Goal: Information Seeking & Learning: Check status

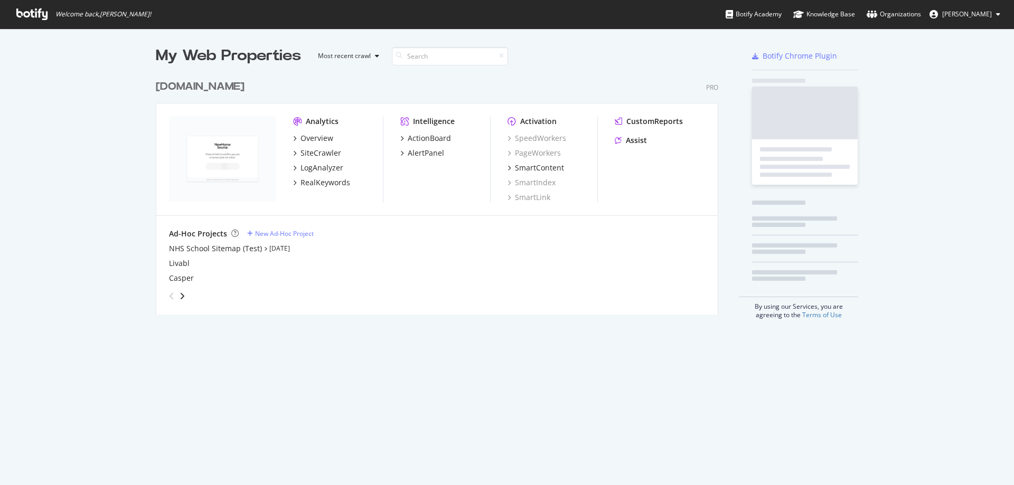
scroll to position [478, 998]
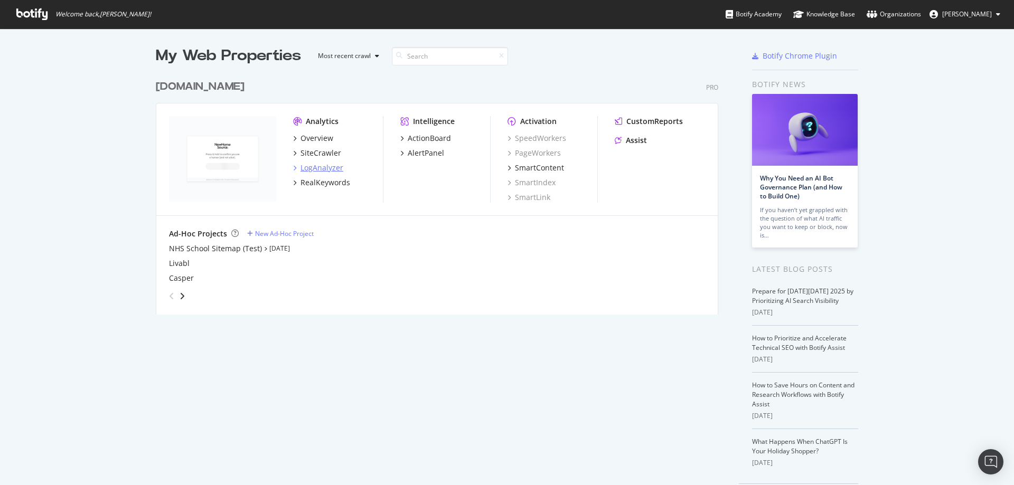
click at [321, 165] on div "LogAnalyzer" at bounding box center [322, 168] width 43 height 11
